Goal: Information Seeking & Learning: Learn about a topic

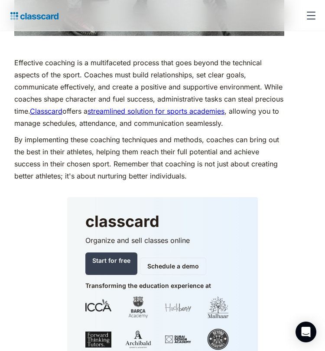
scroll to position [4474, 0]
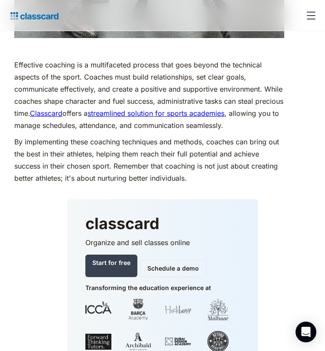
click at [62, 118] on link "Classcard" at bounding box center [46, 113] width 32 height 9
drag, startPoint x: 323, startPoint y: 22, endPoint x: 313, endPoint y: 22, distance: 10.0
click at [322, 22] on div "Features Resources Blog The latest industry news, updates and info. Customer st…" at bounding box center [162, 15] width 325 height 31
click at [321, 14] on div "menu" at bounding box center [310, 15] width 21 height 21
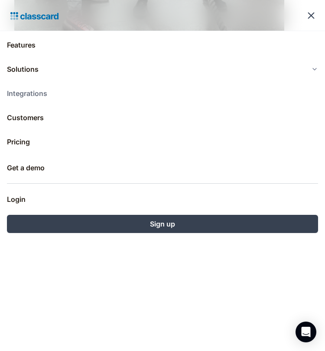
click at [33, 97] on link "Integrations" at bounding box center [162, 93] width 311 height 21
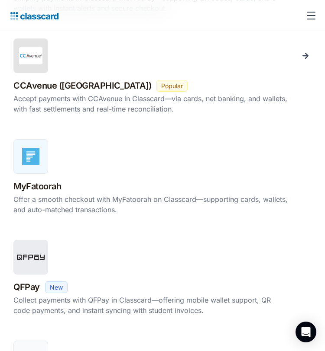
scroll to position [1323, 0]
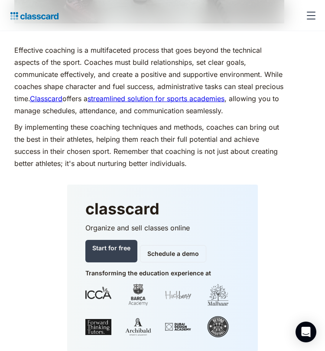
scroll to position [4474, 0]
